Goal: Find specific page/section: Find specific page/section

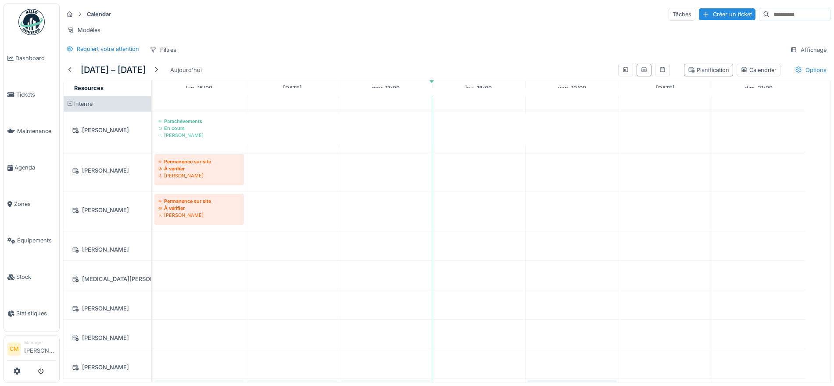
click at [69, 107] on span at bounding box center [70, 104] width 6 height 6
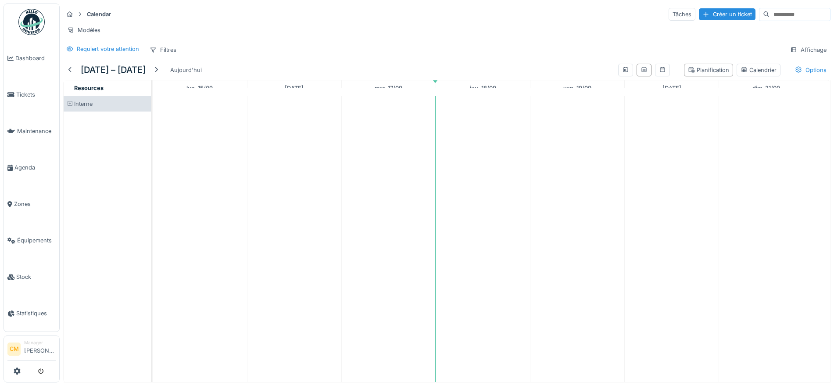
click at [69, 107] on span at bounding box center [70, 104] width 6 height 6
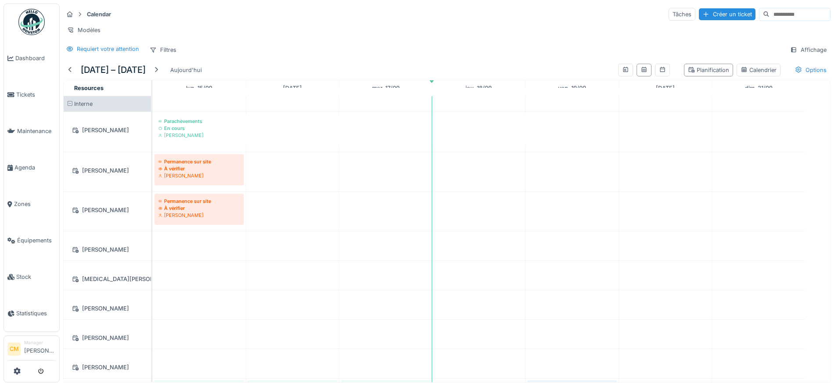
scroll to position [0, 0]
click at [791, 76] on div "Options" at bounding box center [811, 70] width 40 height 13
click at [800, 55] on div "Affichage" at bounding box center [809, 49] width 44 height 13
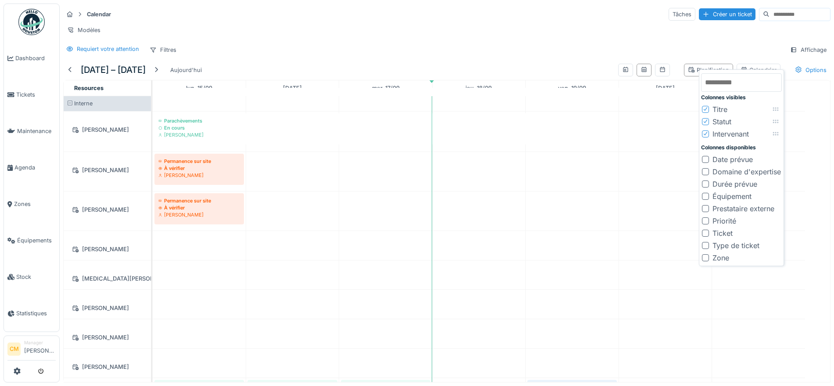
click at [704, 162] on div at bounding box center [705, 159] width 7 height 7
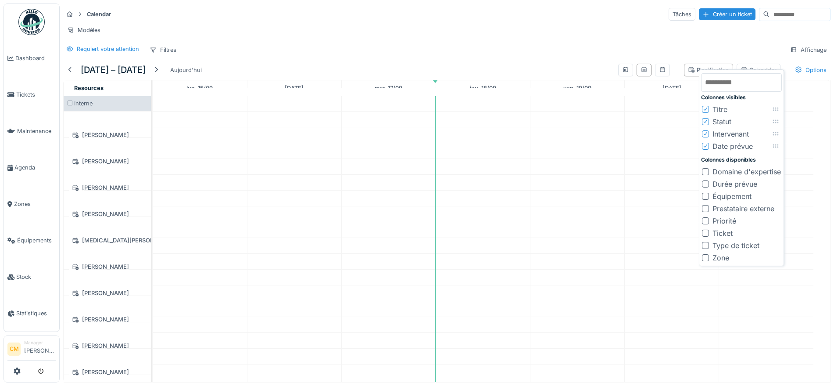
scroll to position [0, 0]
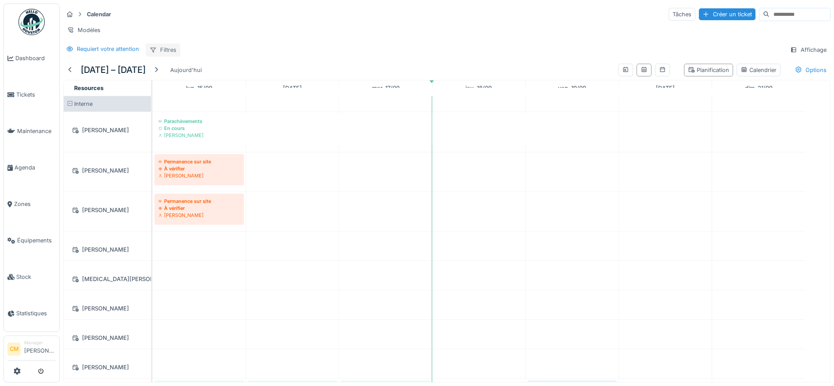
click at [165, 56] on div "Filtres" at bounding box center [163, 49] width 35 height 13
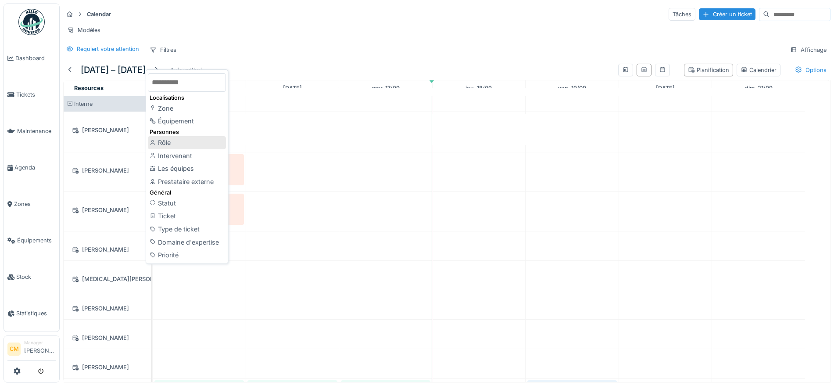
click at [178, 144] on div "Rôle" at bounding box center [187, 142] width 78 height 13
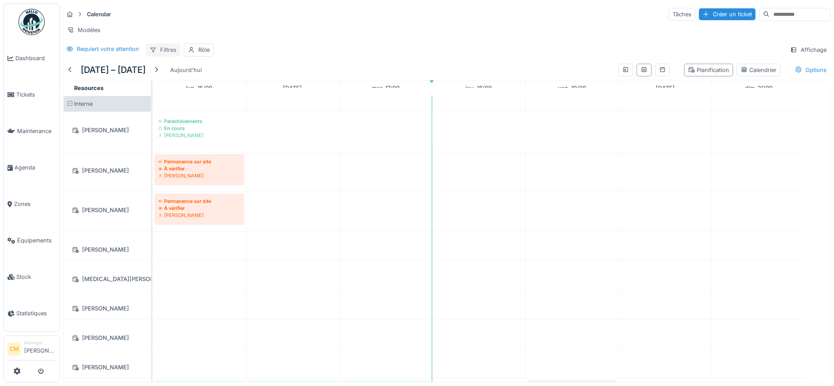
click at [162, 56] on div "Filtres" at bounding box center [163, 49] width 35 height 13
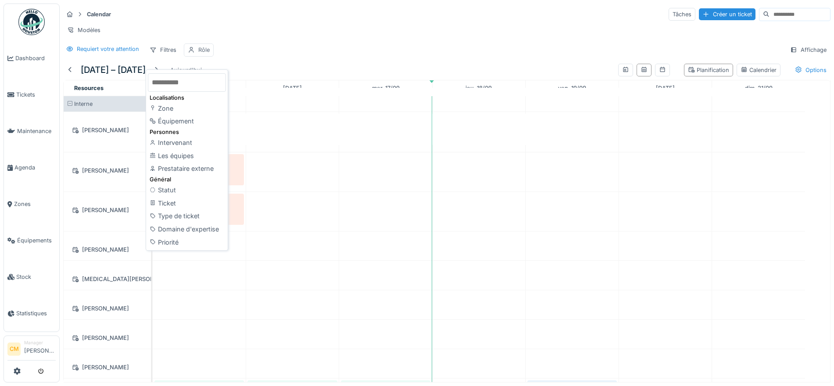
click at [209, 54] on div "Rôle" at bounding box center [203, 50] width 11 height 8
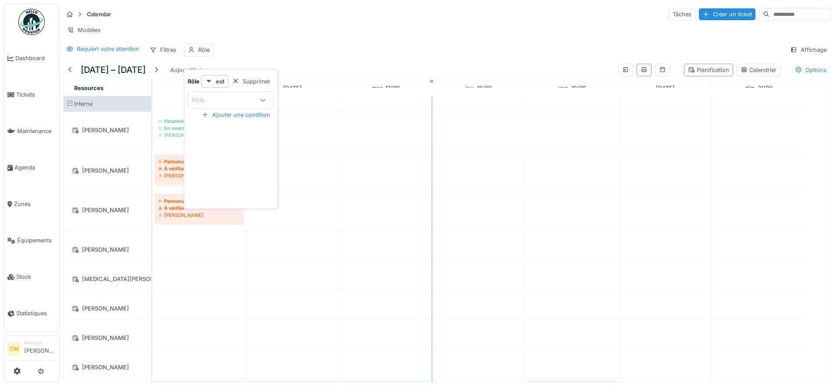
click at [265, 101] on icon at bounding box center [262, 100] width 7 height 6
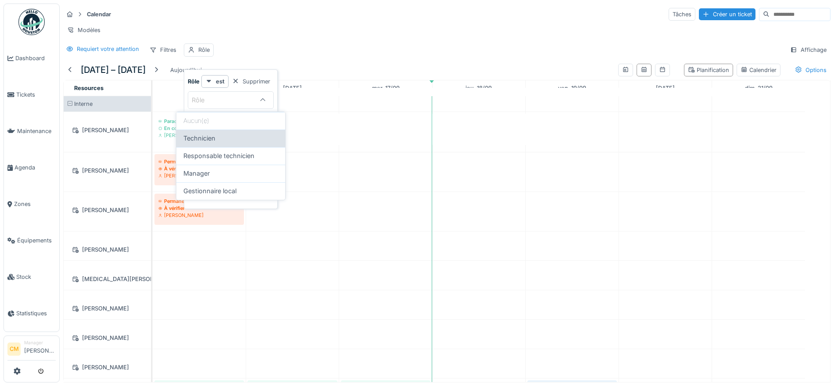
click at [241, 142] on div "Technicien" at bounding box center [230, 138] width 95 height 10
type input "**********"
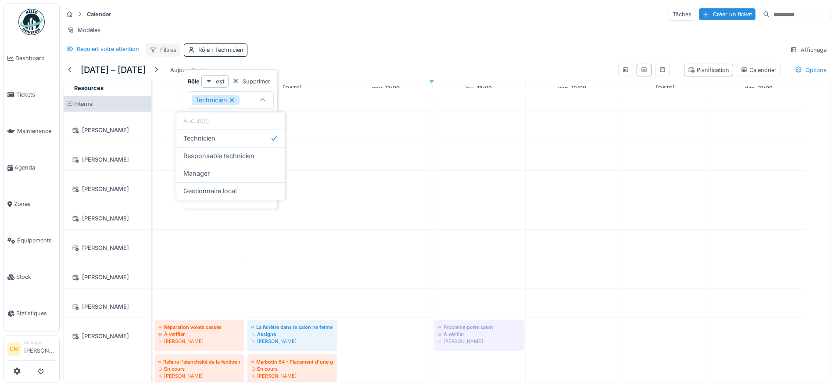
click at [167, 56] on div "Filtres" at bounding box center [163, 49] width 35 height 13
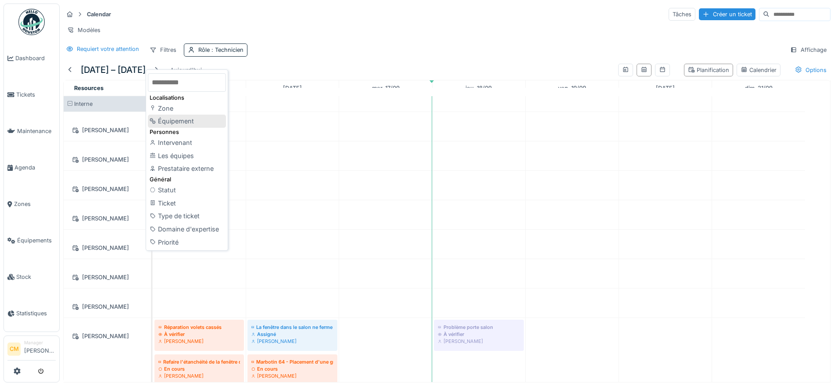
click at [174, 121] on div "Équipement" at bounding box center [187, 121] width 78 height 13
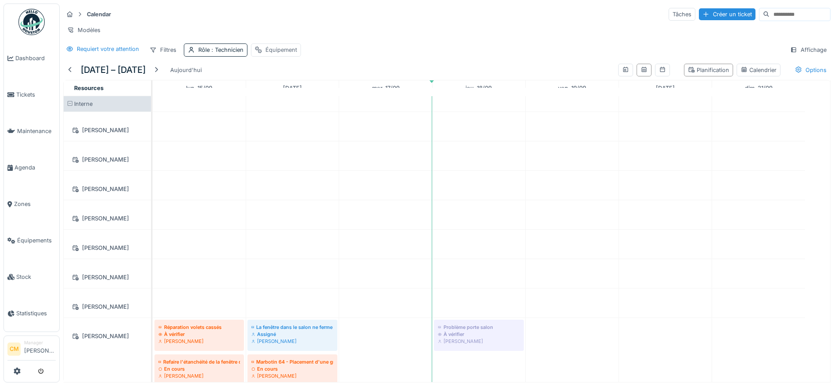
click at [273, 54] on div "Équipement" at bounding box center [282, 50] width 32 height 8
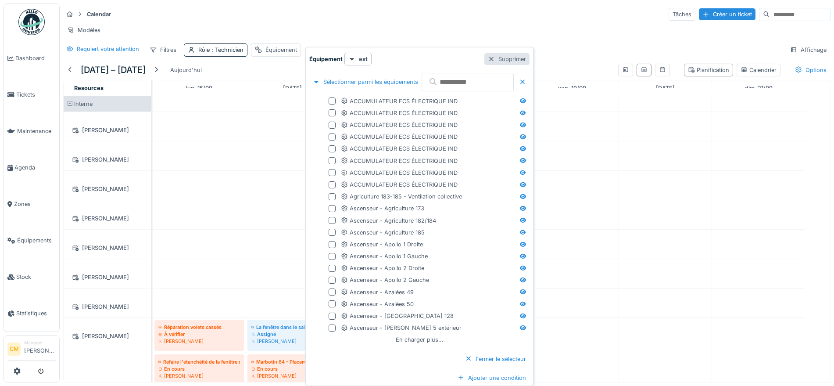
click at [530, 58] on div "Supprimer" at bounding box center [507, 59] width 45 height 12
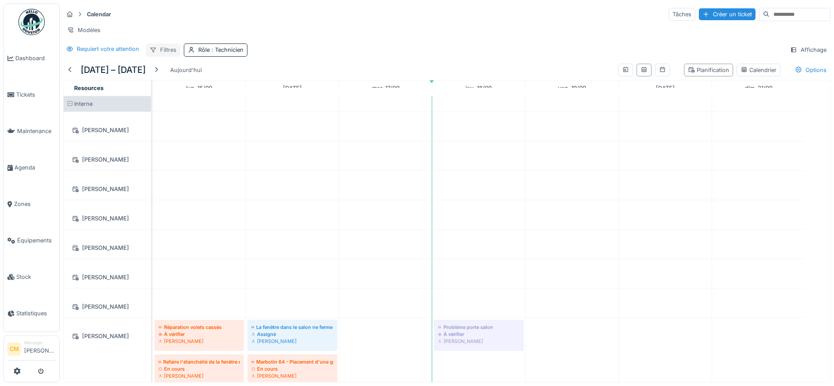
click at [156, 53] on icon at bounding box center [153, 50] width 7 height 6
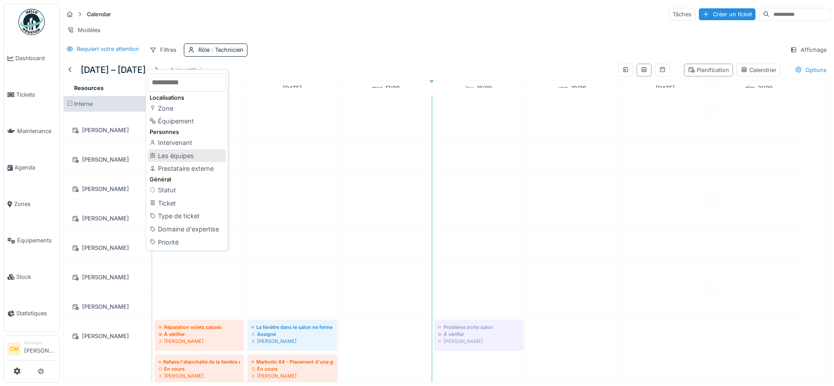
click at [180, 154] on div "Les équipes" at bounding box center [187, 155] width 78 height 13
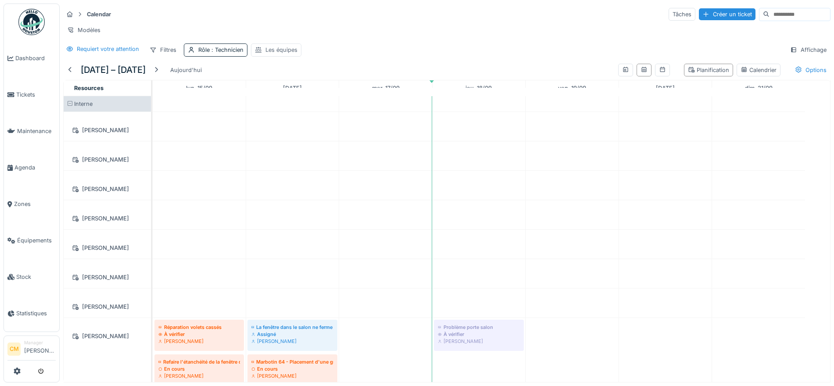
click at [269, 54] on div "Les équipes" at bounding box center [282, 50] width 32 height 8
click at [348, 101] on icon at bounding box center [351, 100] width 7 height 6
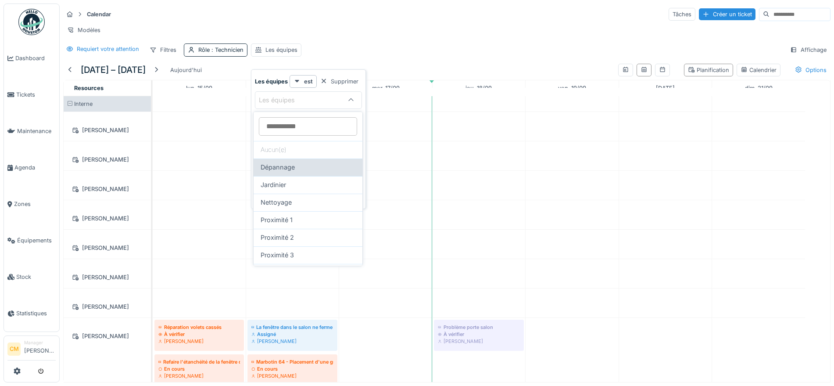
click at [287, 165] on span "Dépannage" at bounding box center [278, 167] width 34 height 10
type input "***"
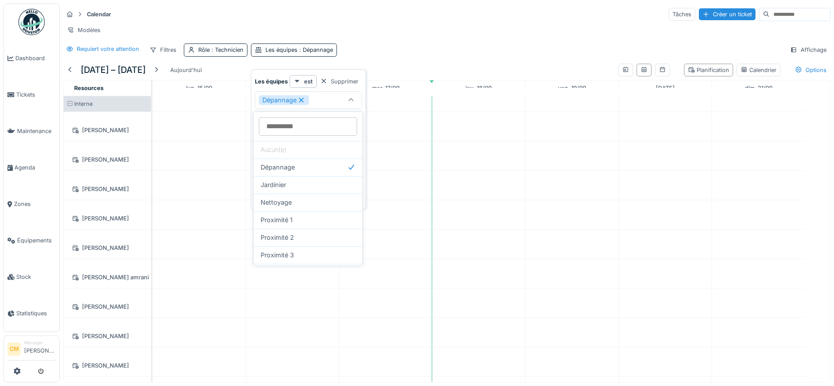
click at [395, 28] on div "Modèles" at bounding box center [447, 30] width 768 height 13
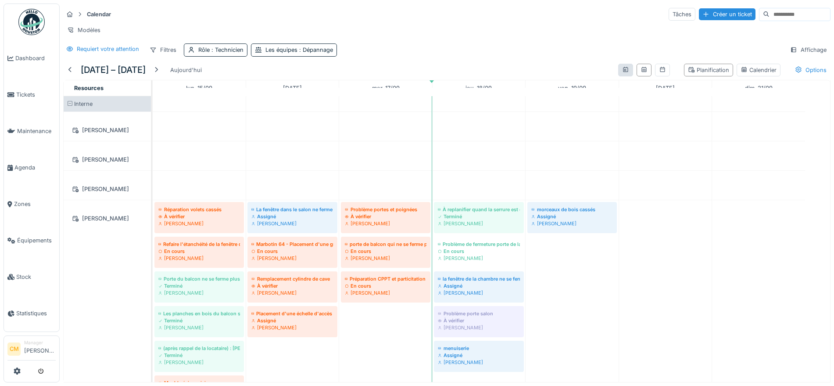
click at [618, 76] on div at bounding box center [625, 70] width 15 height 13
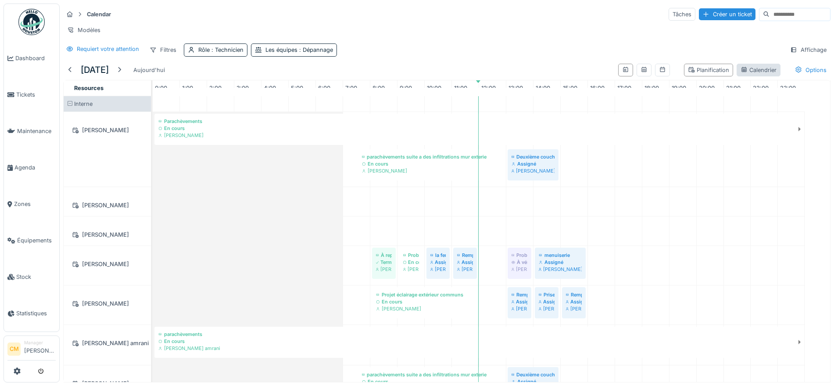
click at [741, 74] on div "Calendrier" at bounding box center [759, 70] width 36 height 8
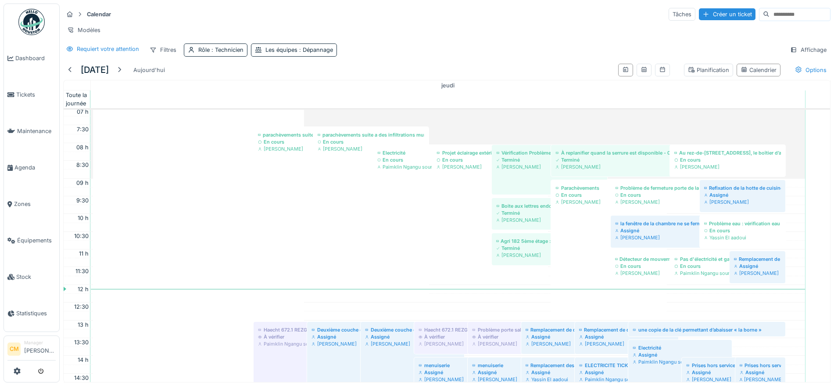
scroll to position [211, 0]
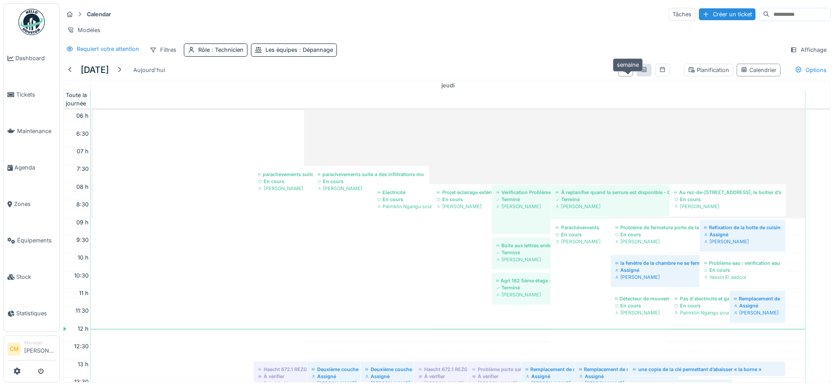
click at [641, 74] on div at bounding box center [644, 70] width 7 height 8
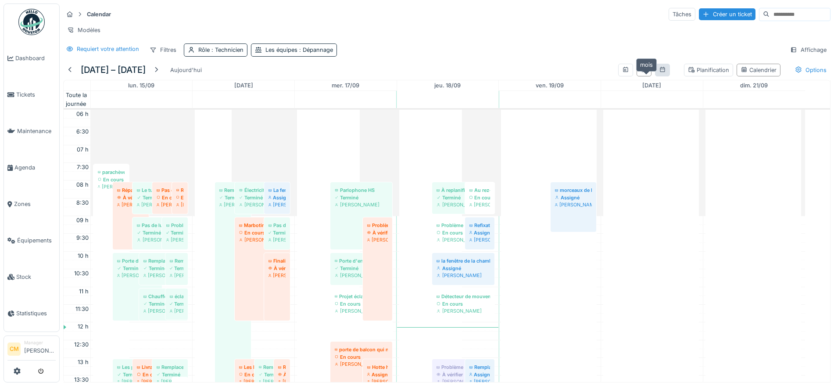
click at [660, 72] on icon at bounding box center [662, 69] width 5 height 5
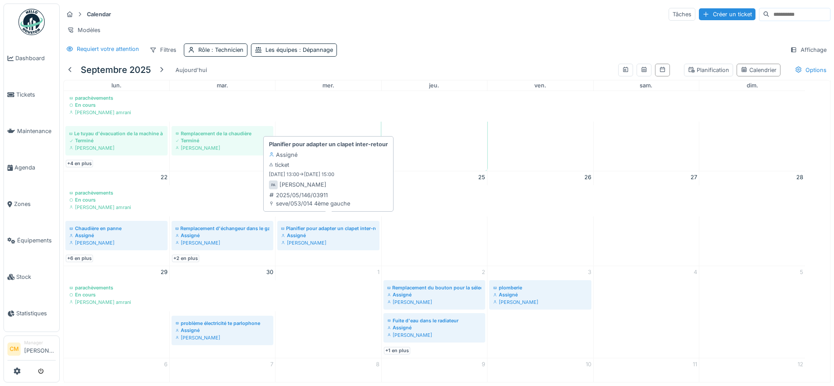
scroll to position [8, 0]
